Goal: Check status: Check status

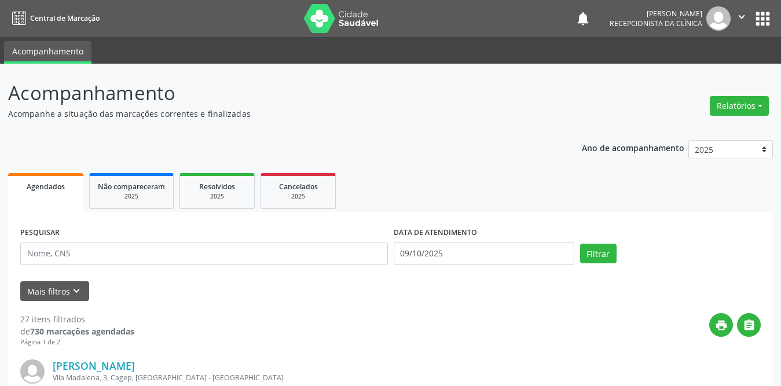
select select "9"
click at [412, 254] on input "09/10/2025" at bounding box center [484, 253] width 181 height 23
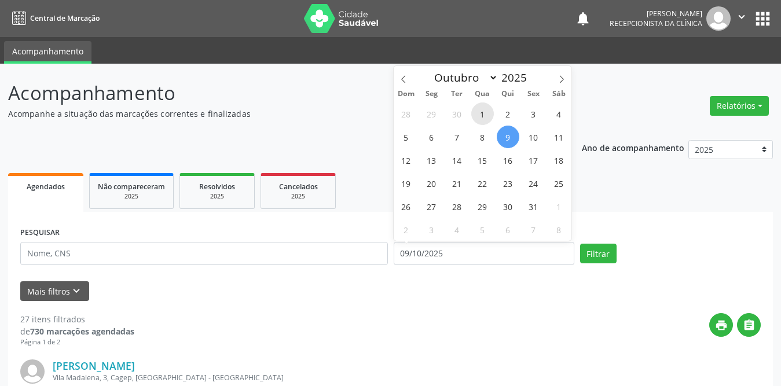
click at [483, 111] on span "1" at bounding box center [482, 113] width 23 height 23
type input "01/10/2025"
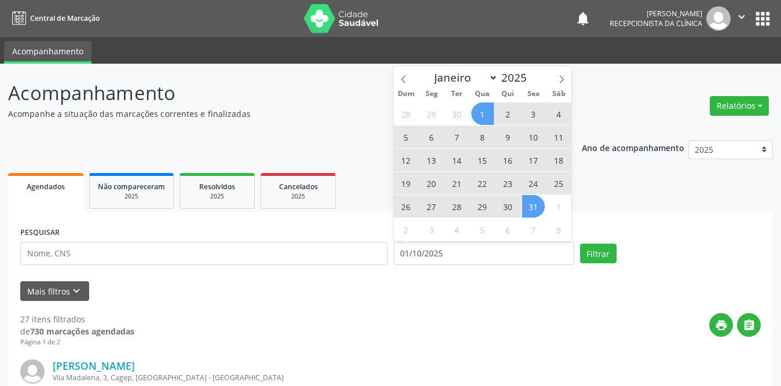
click at [532, 210] on span "31" at bounding box center [533, 206] width 23 height 23
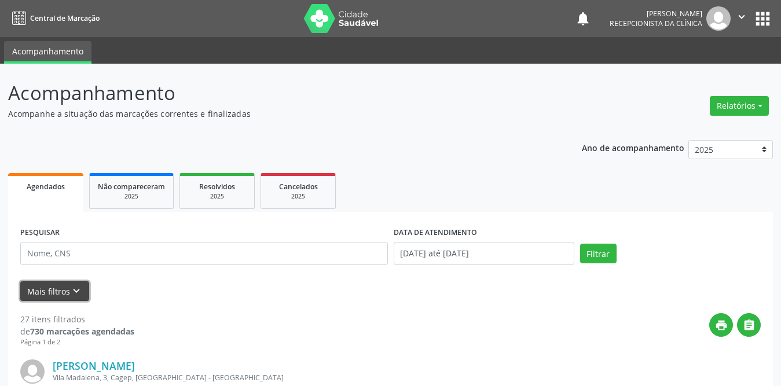
click at [72, 293] on icon "keyboard_arrow_down" at bounding box center [76, 291] width 13 height 13
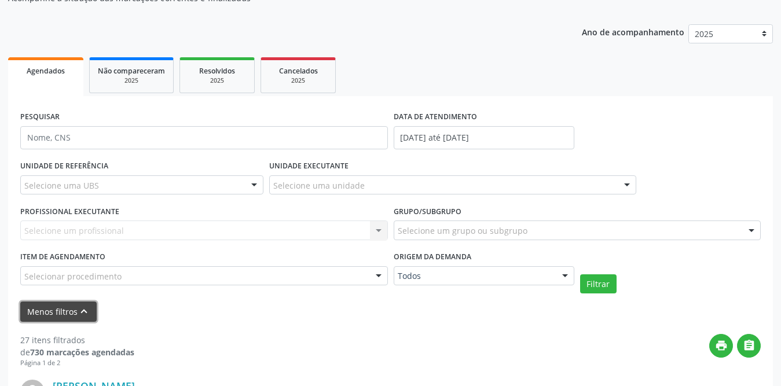
scroll to position [174, 0]
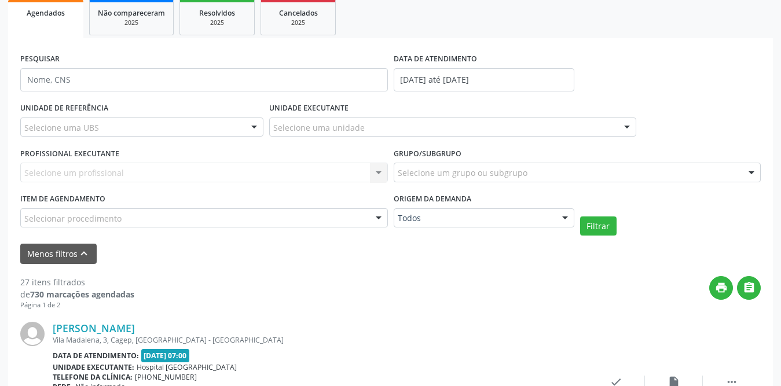
click at [207, 122] on div "Selecione uma UBS" at bounding box center [141, 128] width 243 height 20
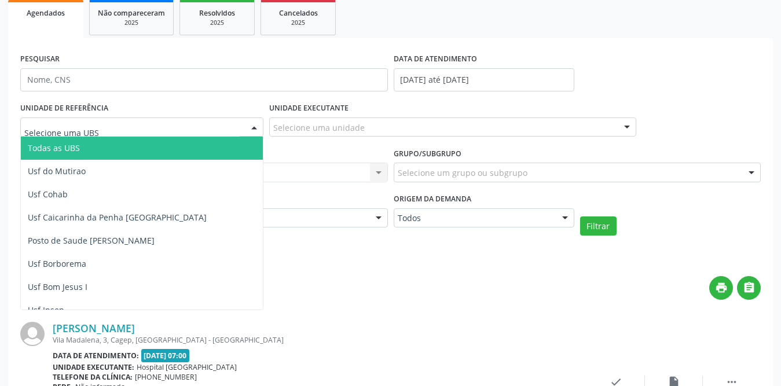
click at [120, 145] on span "Todas as UBS" at bounding box center [163, 148] width 284 height 23
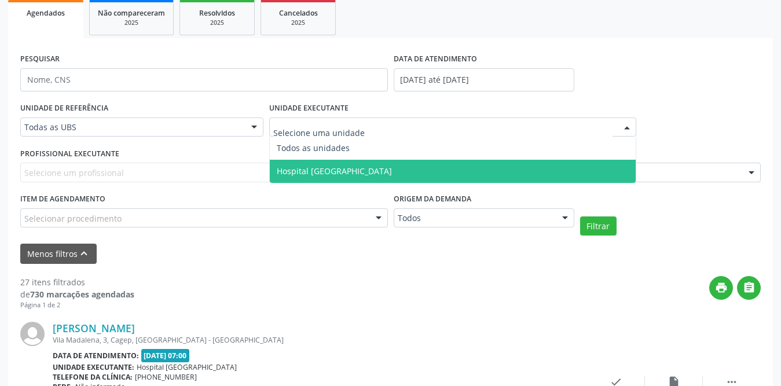
click at [329, 175] on span "Hospital [GEOGRAPHIC_DATA]" at bounding box center [334, 171] width 115 height 11
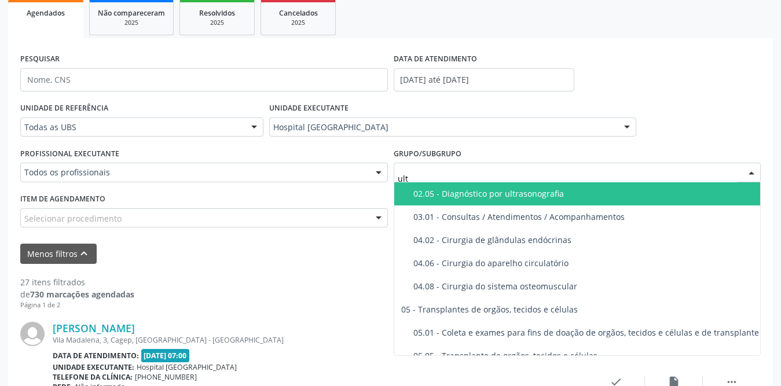
type input "ultr"
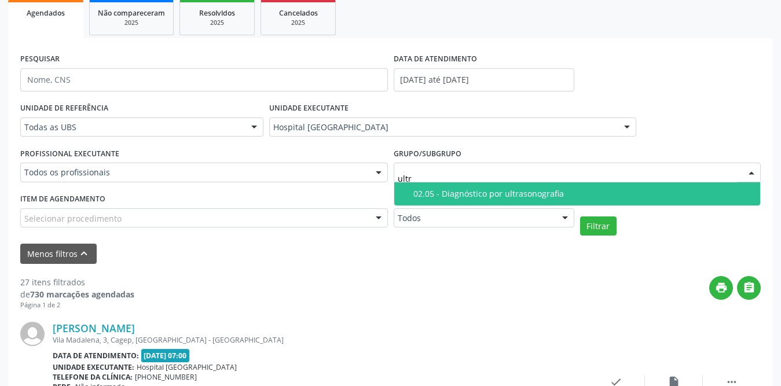
click at [435, 193] on div "02.05 - Diagnóstico por ultrasonografia" at bounding box center [583, 193] width 341 height 9
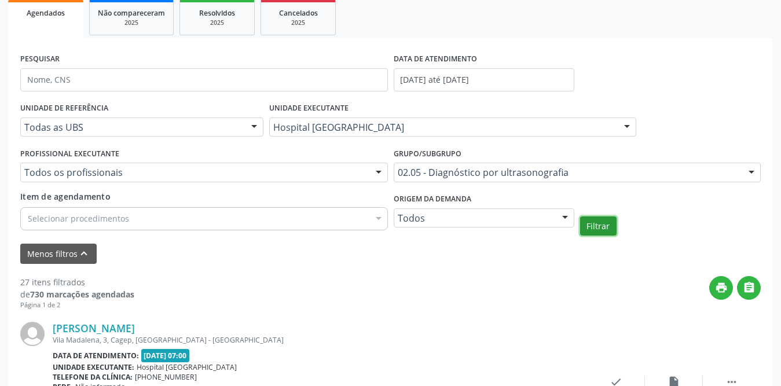
click at [605, 224] on button "Filtrar" at bounding box center [598, 227] width 36 height 20
click at [221, 26] on div "2025" at bounding box center [217, 23] width 58 height 9
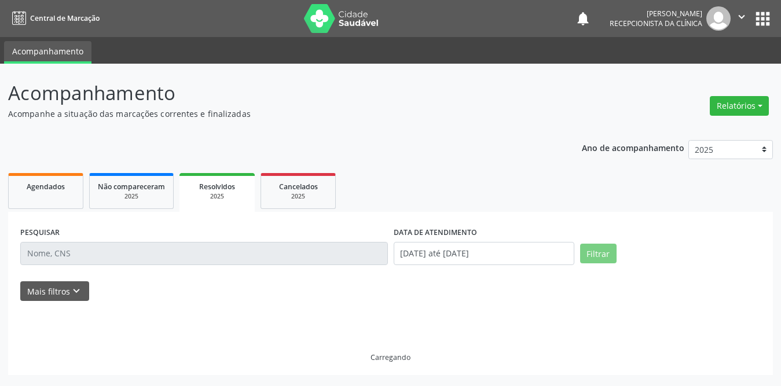
scroll to position [0, 0]
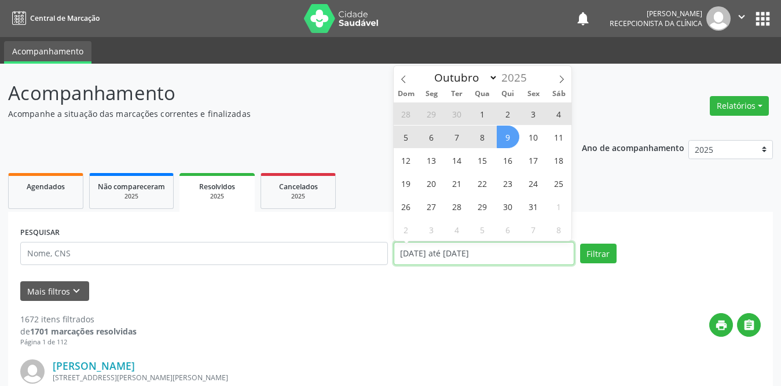
click at [473, 253] on input "[DATE] até [DATE]" at bounding box center [484, 253] width 181 height 23
click at [485, 113] on span "1" at bounding box center [482, 113] width 23 height 23
type input "01/10/2025"
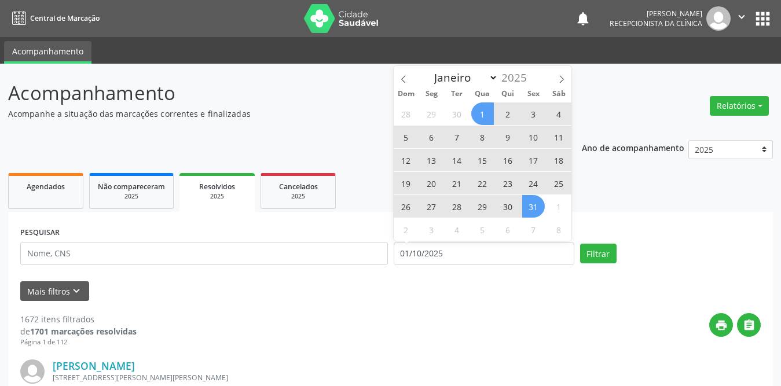
click at [530, 207] on span "31" at bounding box center [533, 206] width 23 height 23
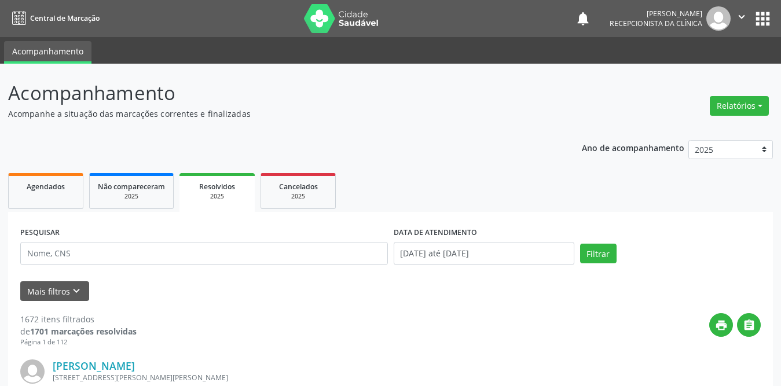
scroll to position [116, 0]
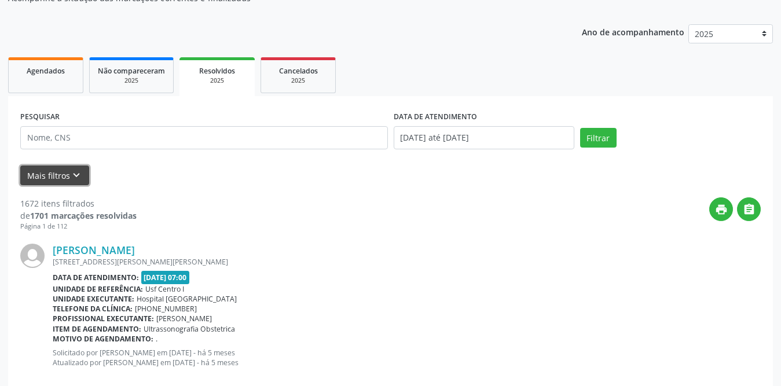
click at [63, 178] on button "Mais filtros keyboard_arrow_down" at bounding box center [54, 176] width 69 height 20
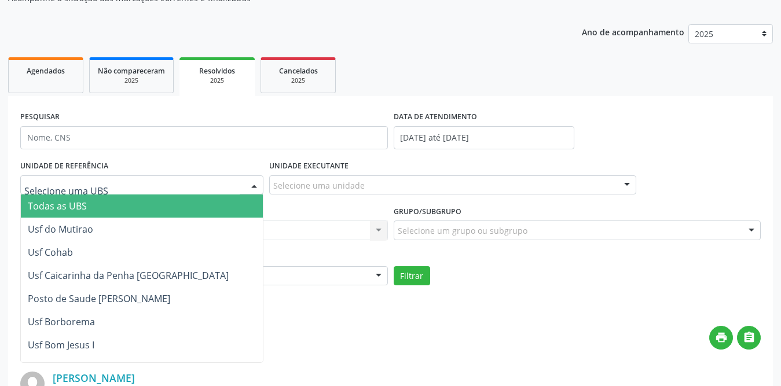
click at [219, 189] on div at bounding box center [141, 185] width 243 height 20
click at [113, 207] on span "Todas as UBS" at bounding box center [179, 206] width 316 height 23
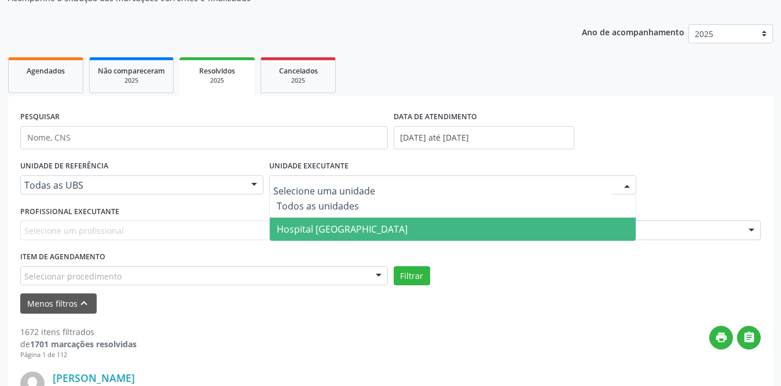
click at [314, 226] on span "Hospital [GEOGRAPHIC_DATA]" at bounding box center [342, 229] width 131 height 13
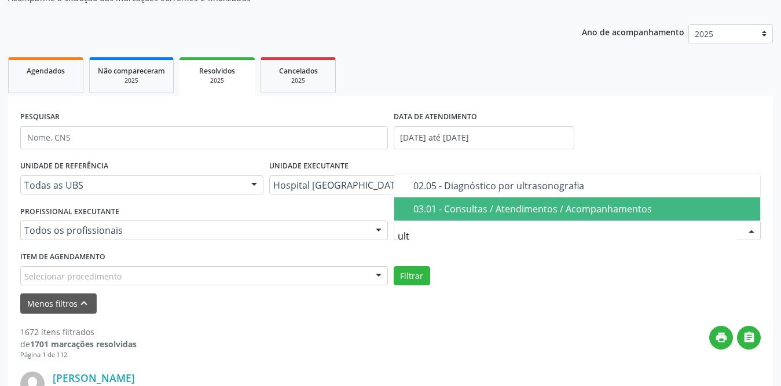
type input "ultr"
click at [471, 214] on div "02.05 - Diagnóstico por ultrasonografia" at bounding box center [583, 208] width 341 height 9
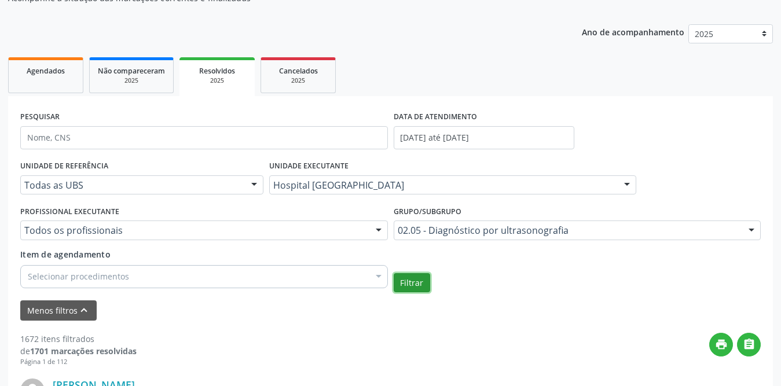
click at [400, 284] on button "Filtrar" at bounding box center [412, 283] width 36 height 20
